Goal: Task Accomplishment & Management: Complete application form

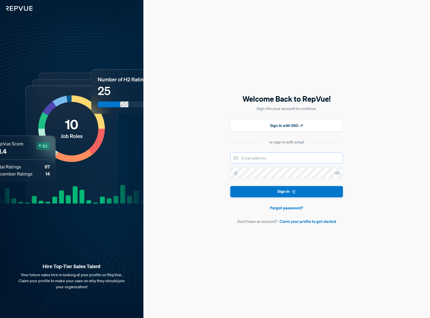
click at [268, 158] on input "email" at bounding box center [286, 157] width 113 height 11
type input "[EMAIL_ADDRESS][DOMAIN_NAME]"
click at [304, 192] on button "Sign In" at bounding box center [286, 191] width 113 height 11
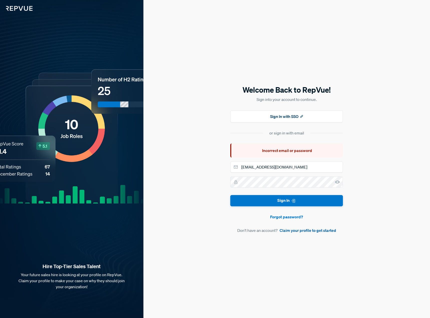
click at [304, 232] on link "Claim your profile to get started" at bounding box center [308, 230] width 57 height 6
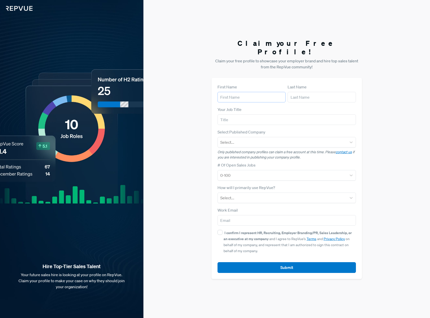
click at [240, 95] on input "text" at bounding box center [252, 97] width 68 height 11
type input "[PERSON_NAME]"
type input "Couty"
type input "Sales Director EMEA"
click at [274, 139] on div at bounding box center [282, 142] width 124 height 7
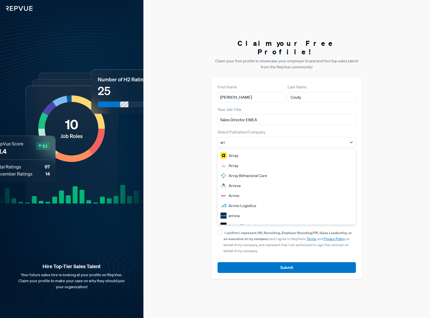
type input "arro"
click at [246, 150] on div "Arrow Electronics" at bounding box center [287, 155] width 138 height 10
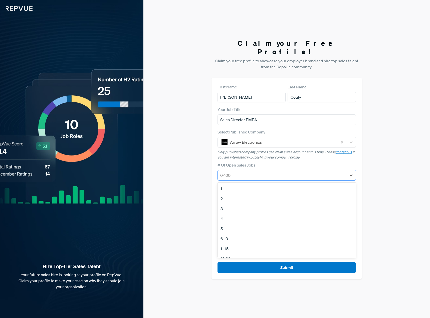
click at [272, 173] on div at bounding box center [282, 175] width 124 height 7
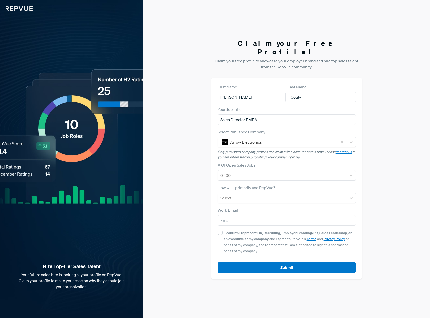
click at [177, 62] on div "Claim your Free Profile! Claim your free profile to showcase your employer bran…" at bounding box center [286, 159] width 287 height 318
